Goal: Information Seeking & Learning: Check status

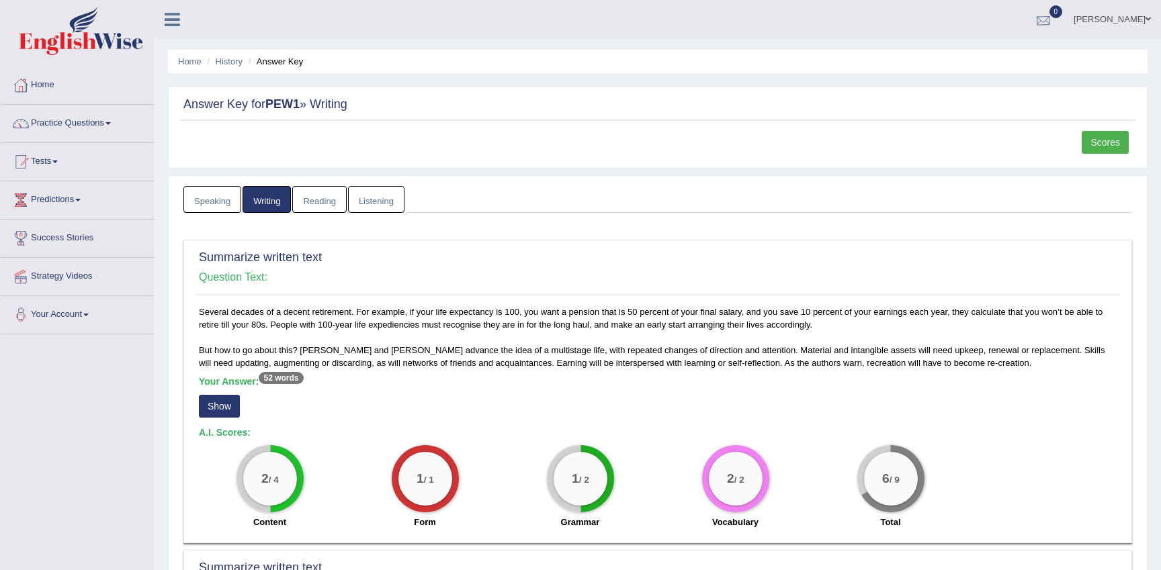
click at [1033, 23] on div at bounding box center [1043, 20] width 20 height 20
click at [969, 53] on strong "See All Alerts" at bounding box center [958, 56] width 60 height 11
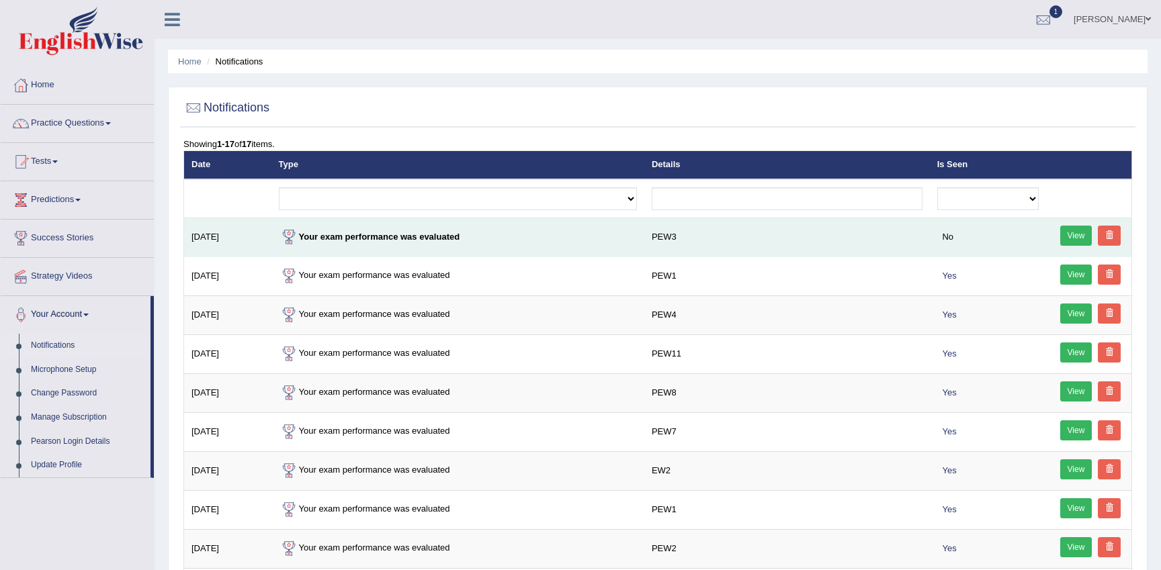
click at [441, 236] on strong "Your exam performance was evaluated" at bounding box center [369, 237] width 181 height 10
click at [1052, 238] on td "View" at bounding box center [1089, 237] width 86 height 39
click at [1068, 238] on link "View" at bounding box center [1076, 236] width 32 height 20
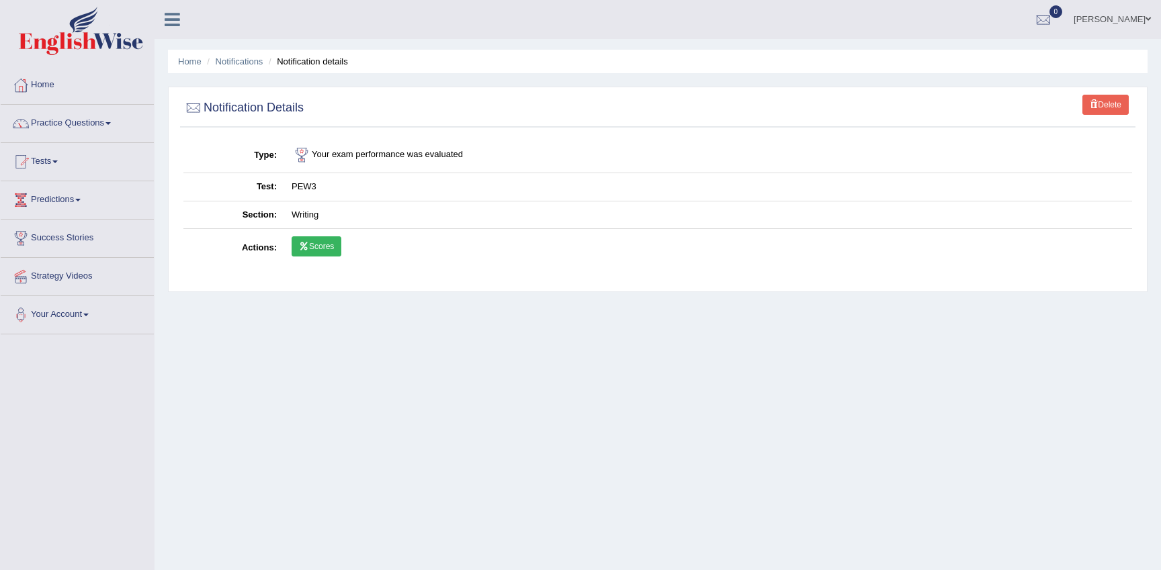
click at [310, 243] on link "Scores" at bounding box center [317, 246] width 50 height 20
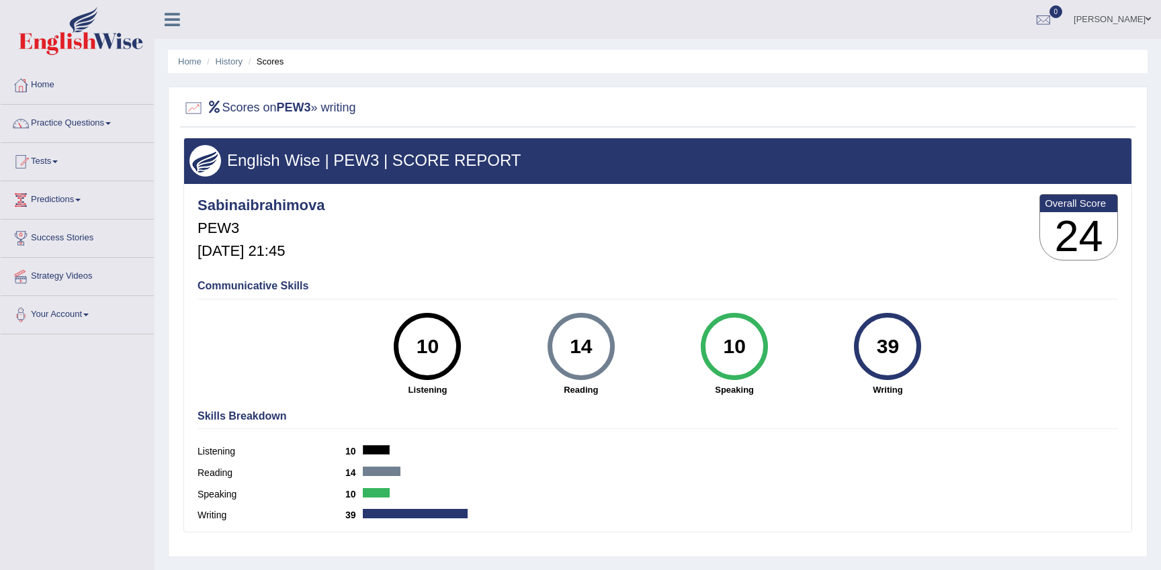
click at [267, 287] on h4 "Communicative Skills" at bounding box center [658, 286] width 920 height 12
click at [91, 26] on img at bounding box center [81, 31] width 124 height 48
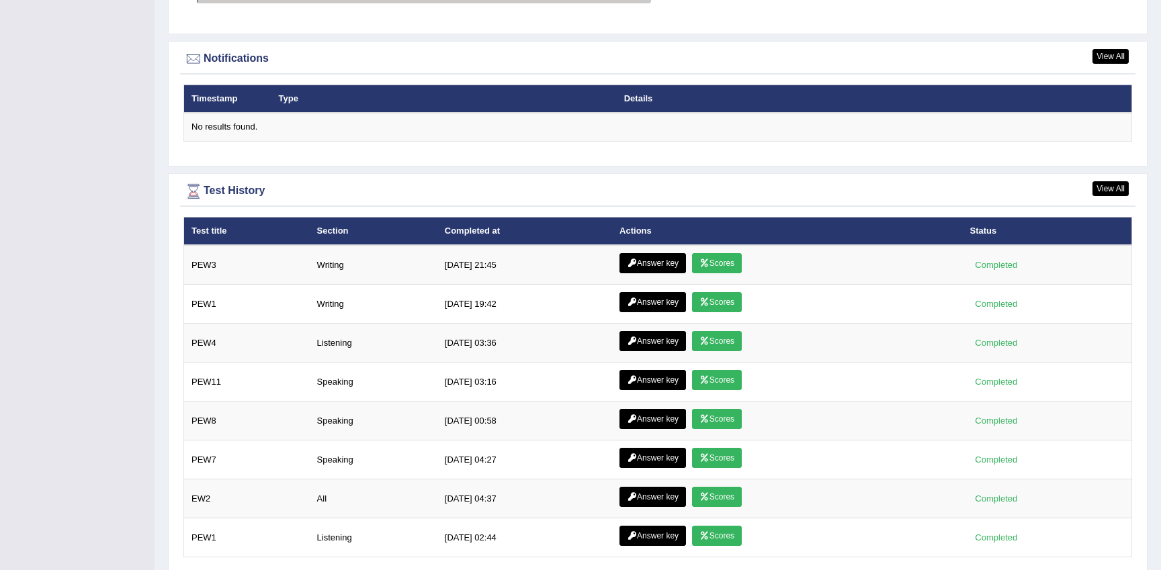
scroll to position [1657, 0]
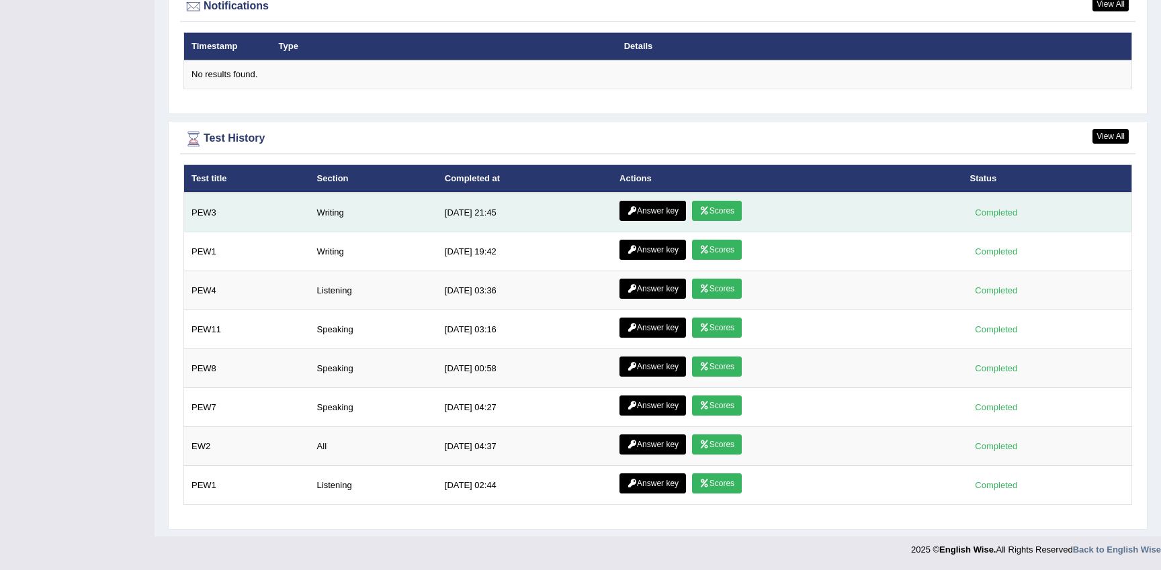
click at [662, 206] on link "Answer key" at bounding box center [652, 211] width 67 height 20
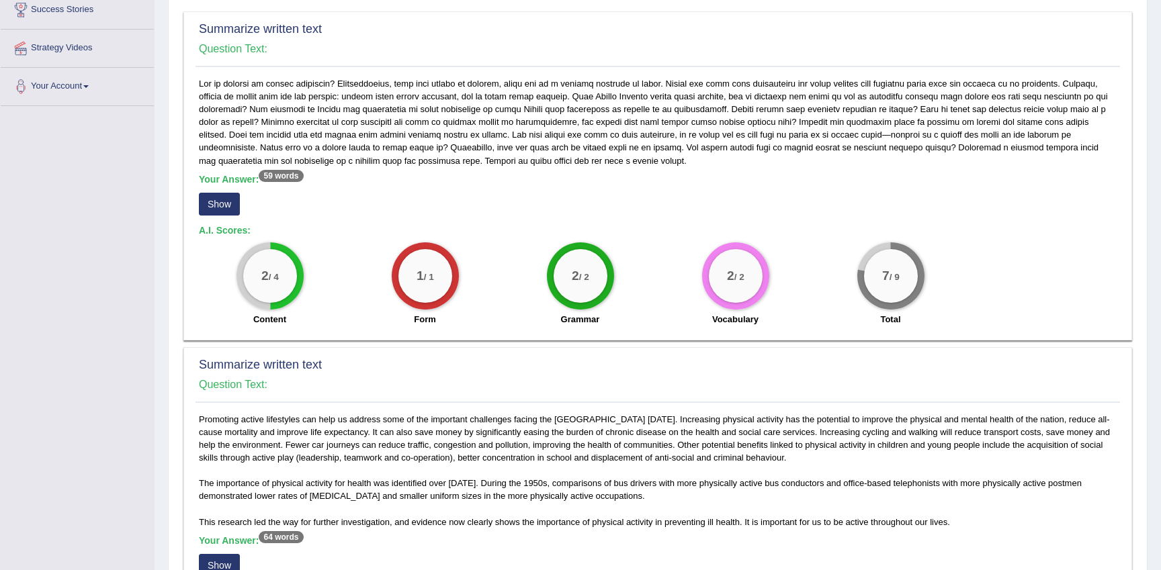
scroll to position [221, 0]
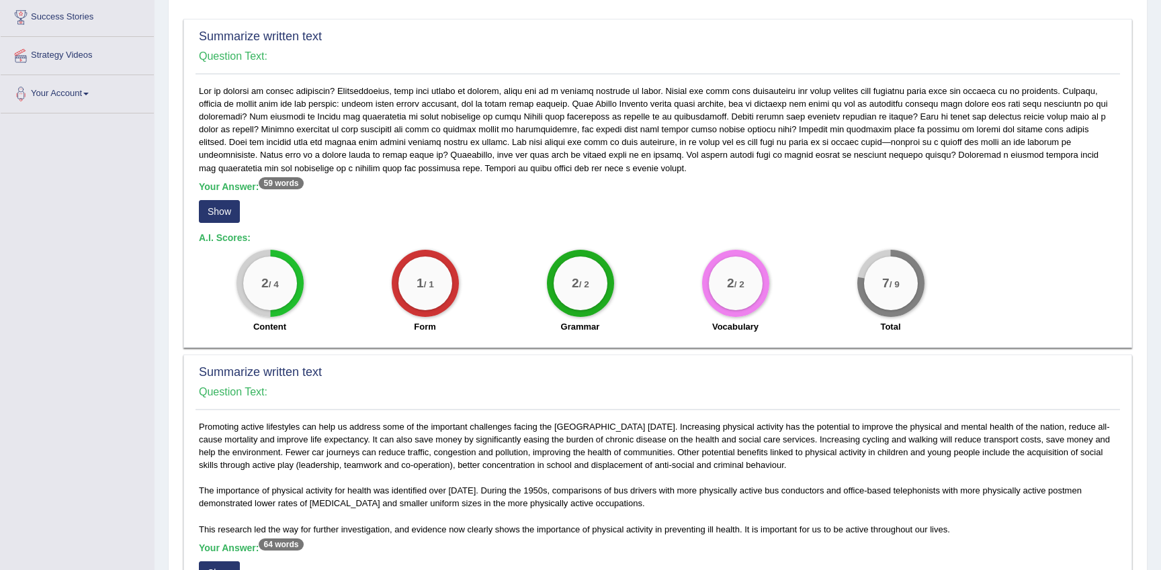
click at [219, 217] on button "Show" at bounding box center [219, 211] width 41 height 23
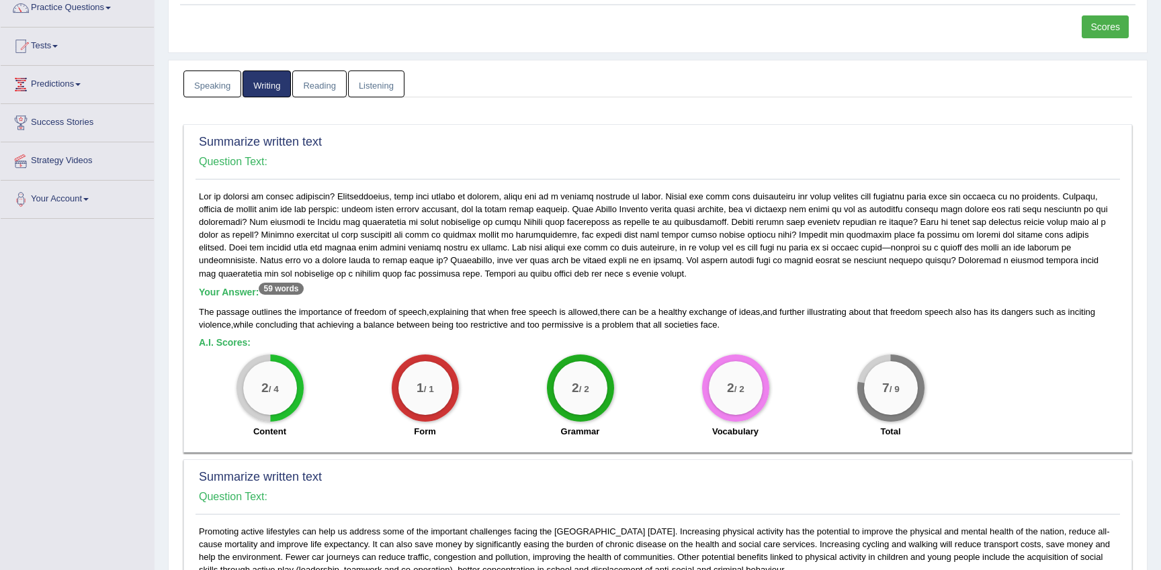
scroll to position [100, 0]
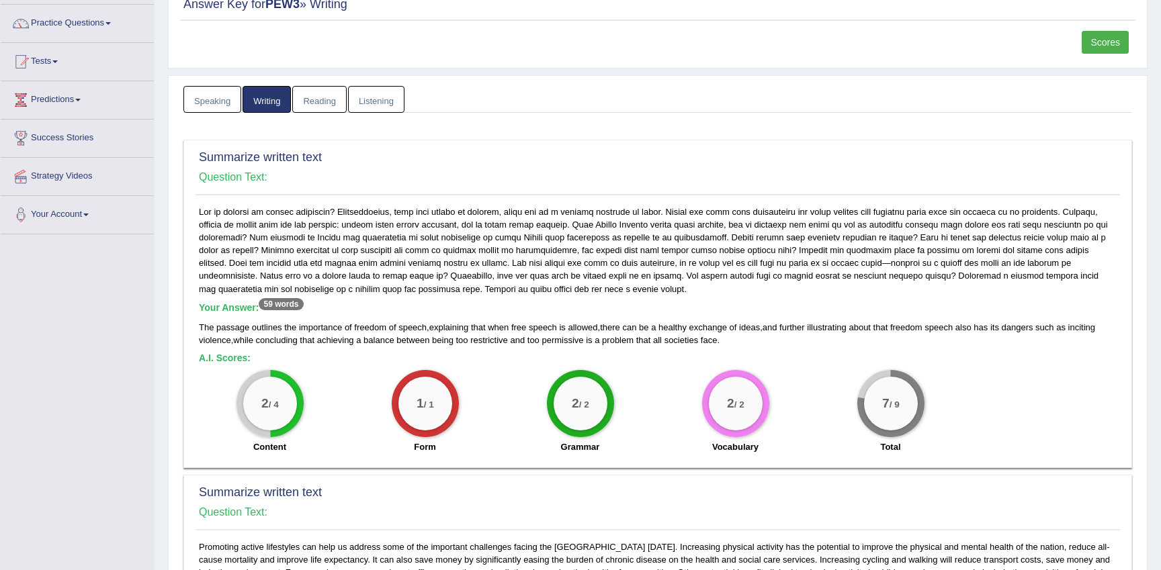
click at [240, 312] on b "Your Answer: 59 words" at bounding box center [251, 307] width 105 height 11
click at [256, 182] on h4 "Question Text:" at bounding box center [658, 177] width 918 height 12
click at [227, 361] on b "A.I. Scores:" at bounding box center [225, 358] width 52 height 11
click at [248, 334] on div "The passage outlines the importance of freedom of speech , explaining that when…" at bounding box center [658, 334] width 918 height 26
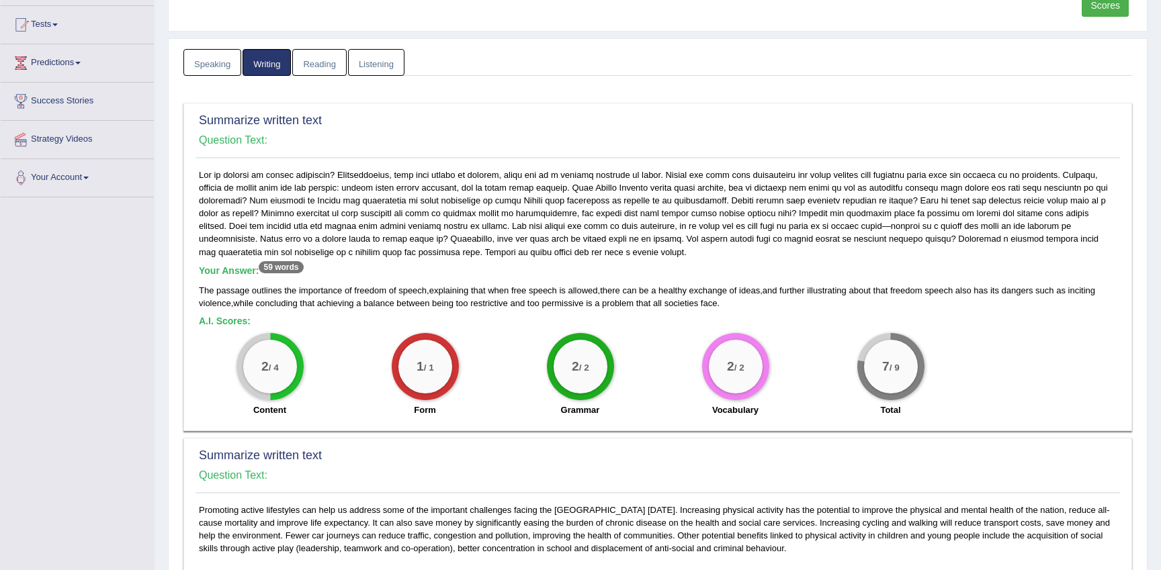
scroll to position [134, 0]
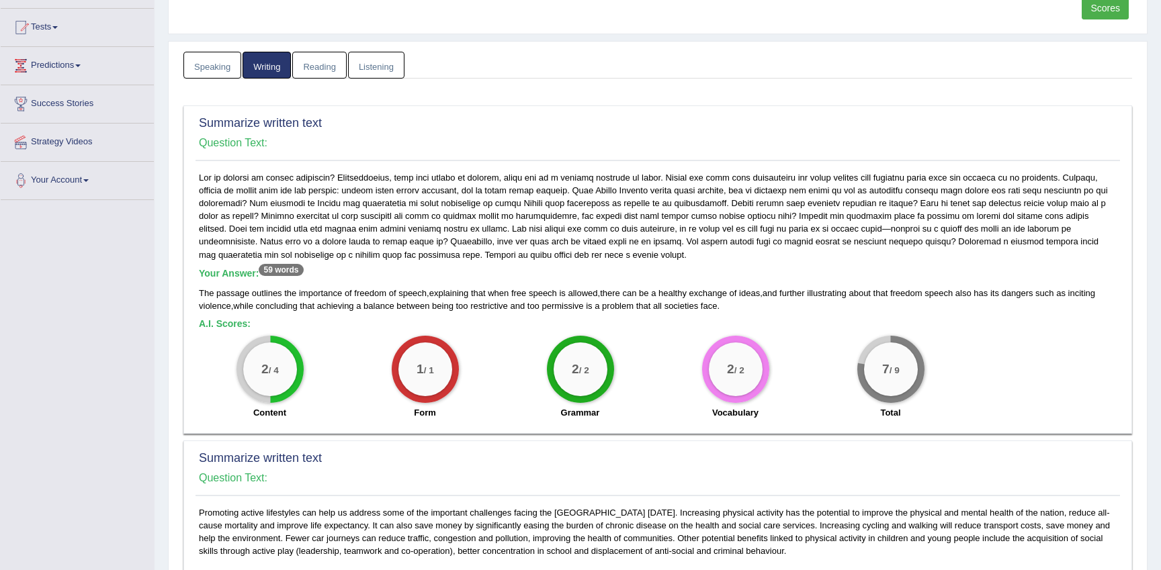
click at [235, 274] on b "Your Answer: 59 words" at bounding box center [251, 273] width 105 height 11
click at [331, 288] on span "importance" at bounding box center [320, 293] width 43 height 10
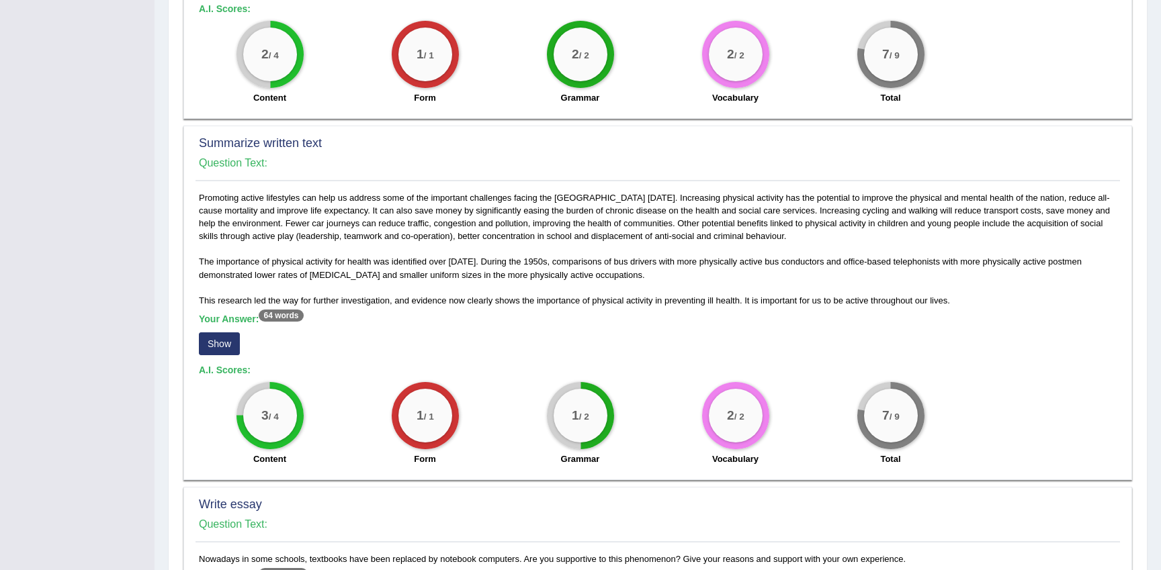
scroll to position [450, 0]
click at [239, 322] on b "Your Answer: 64 words" at bounding box center [251, 318] width 105 height 11
click at [214, 346] on button "Show" at bounding box center [219, 343] width 41 height 23
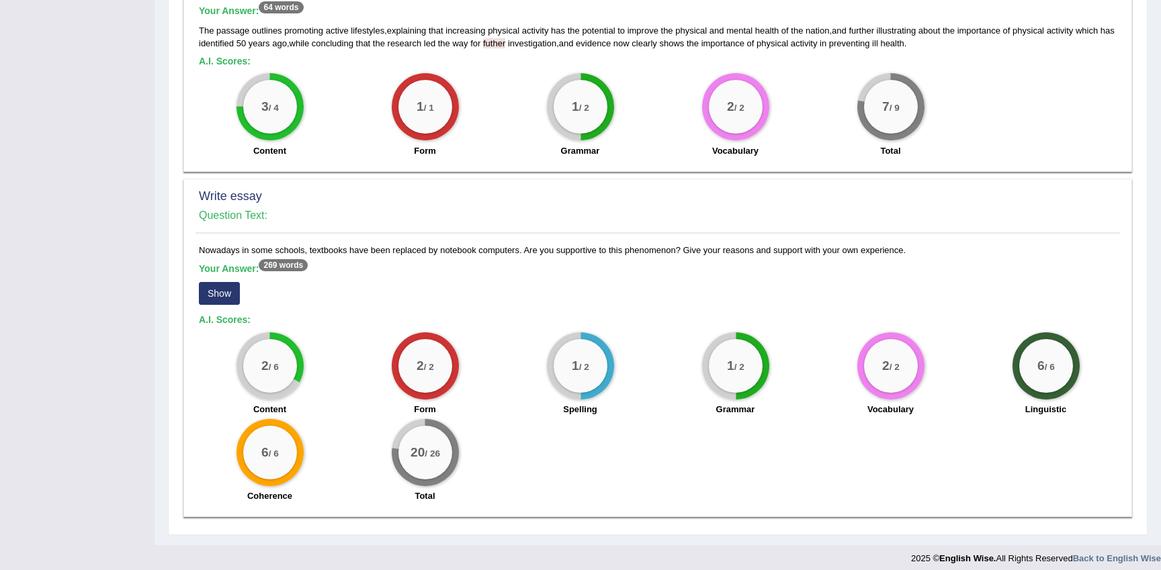
scroll to position [762, 0]
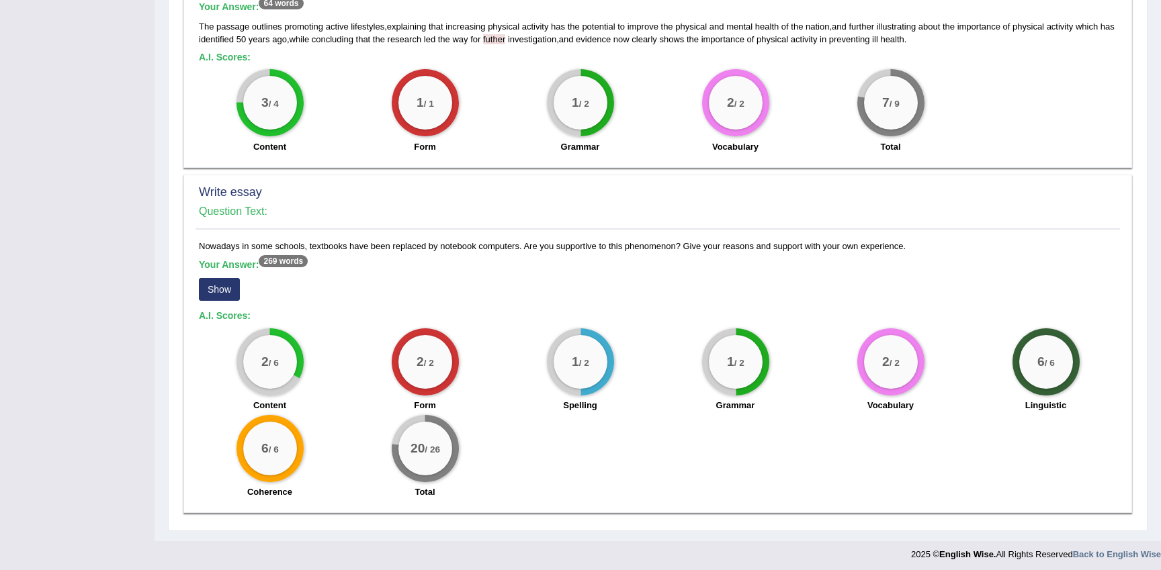
click at [226, 290] on button "Show" at bounding box center [219, 289] width 41 height 23
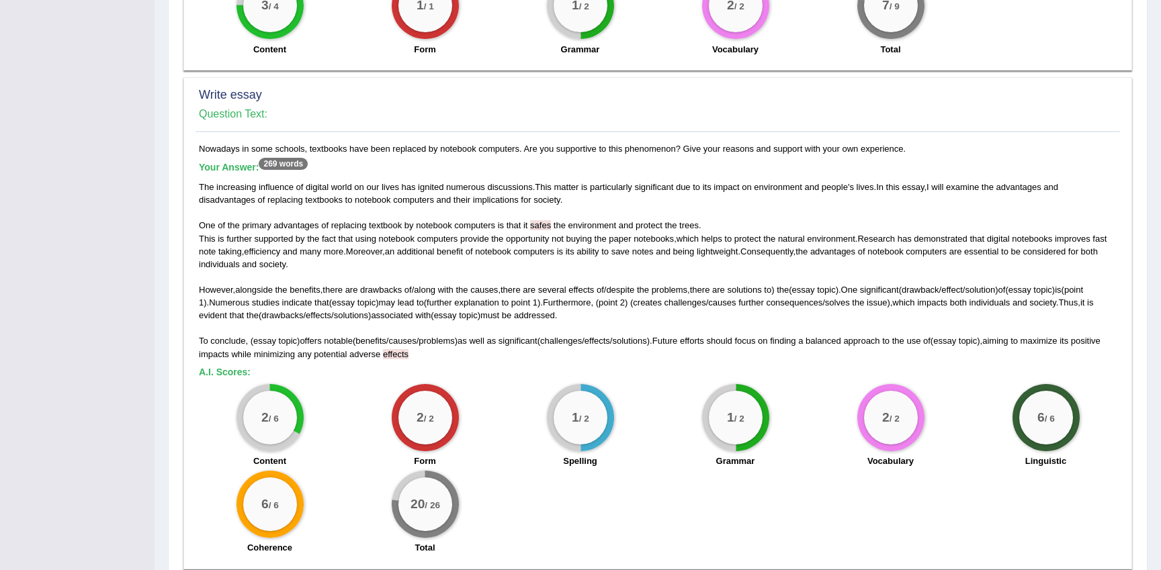
scroll to position [864, 0]
